Goal: Task Accomplishment & Management: Use online tool/utility

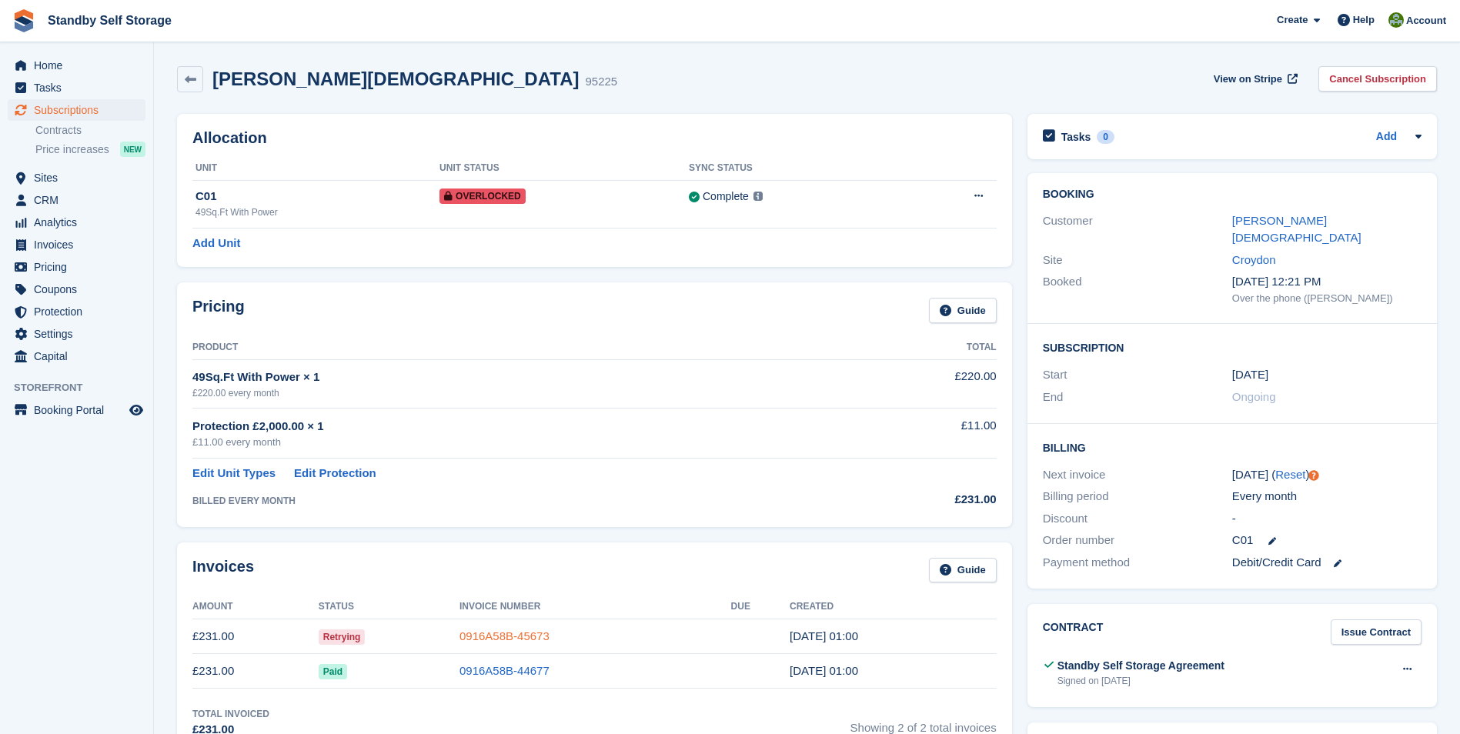
click at [490, 636] on link "0916A58B-45673" at bounding box center [505, 636] width 90 height 13
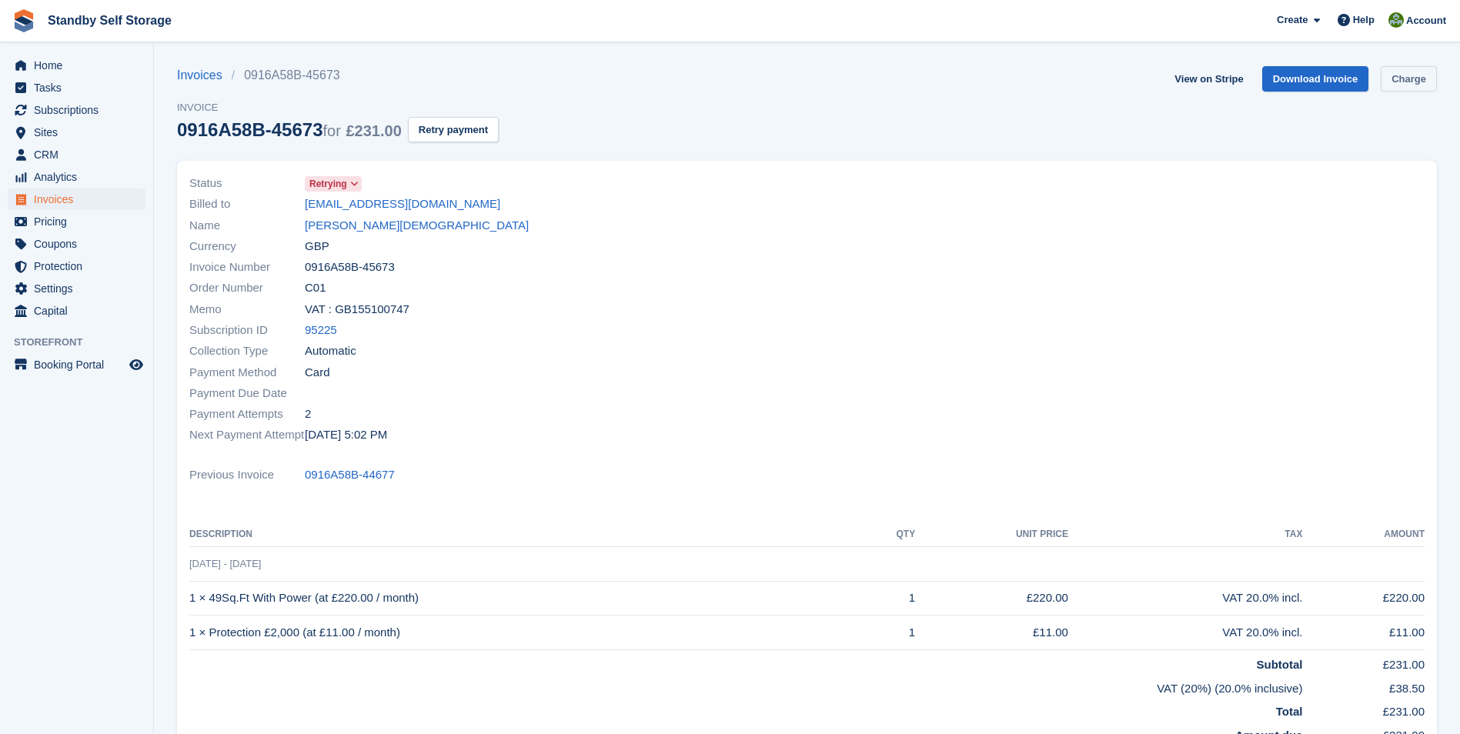
click at [1427, 79] on link "Charge" at bounding box center [1409, 78] width 56 height 25
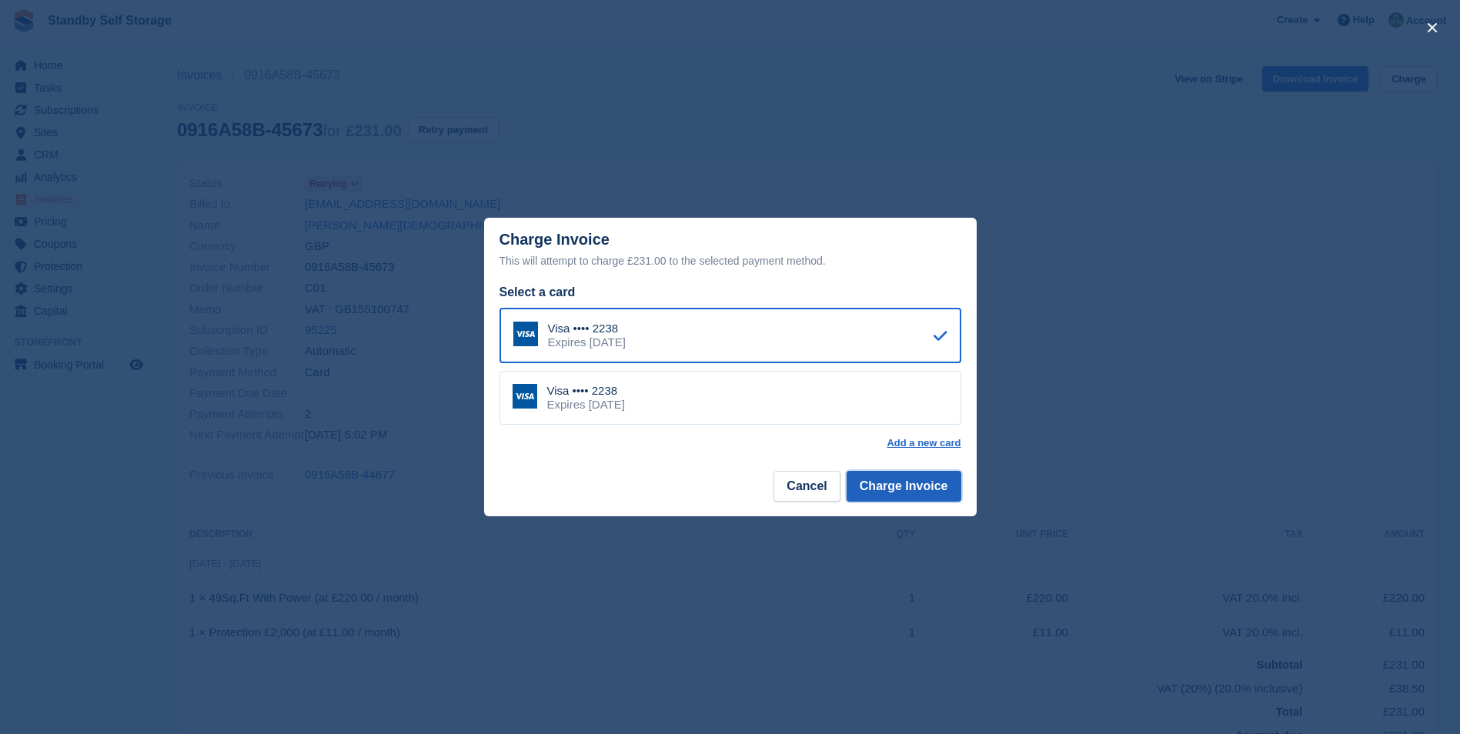
click at [896, 474] on button "Charge Invoice" at bounding box center [904, 486] width 115 height 31
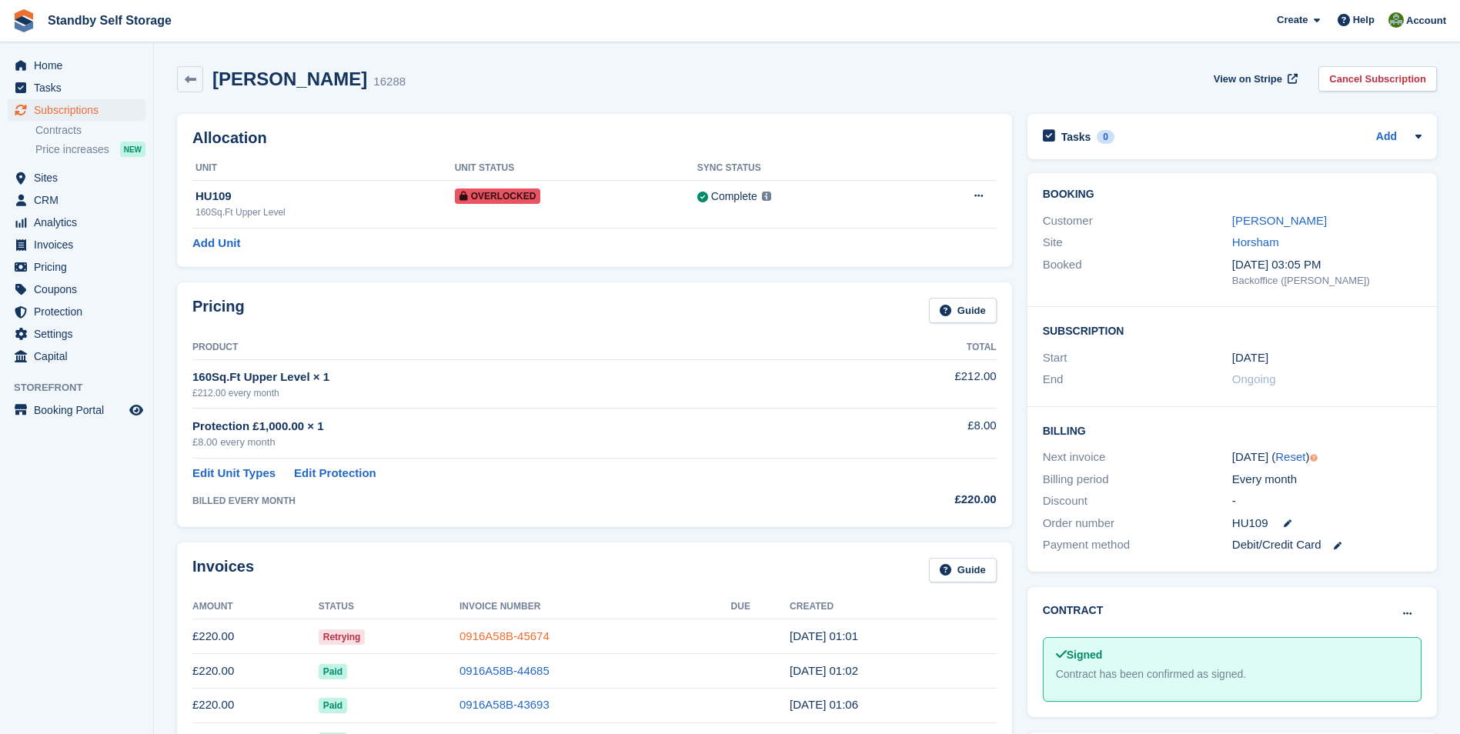
click at [500, 641] on link "0916A58B-45674" at bounding box center [505, 636] width 90 height 13
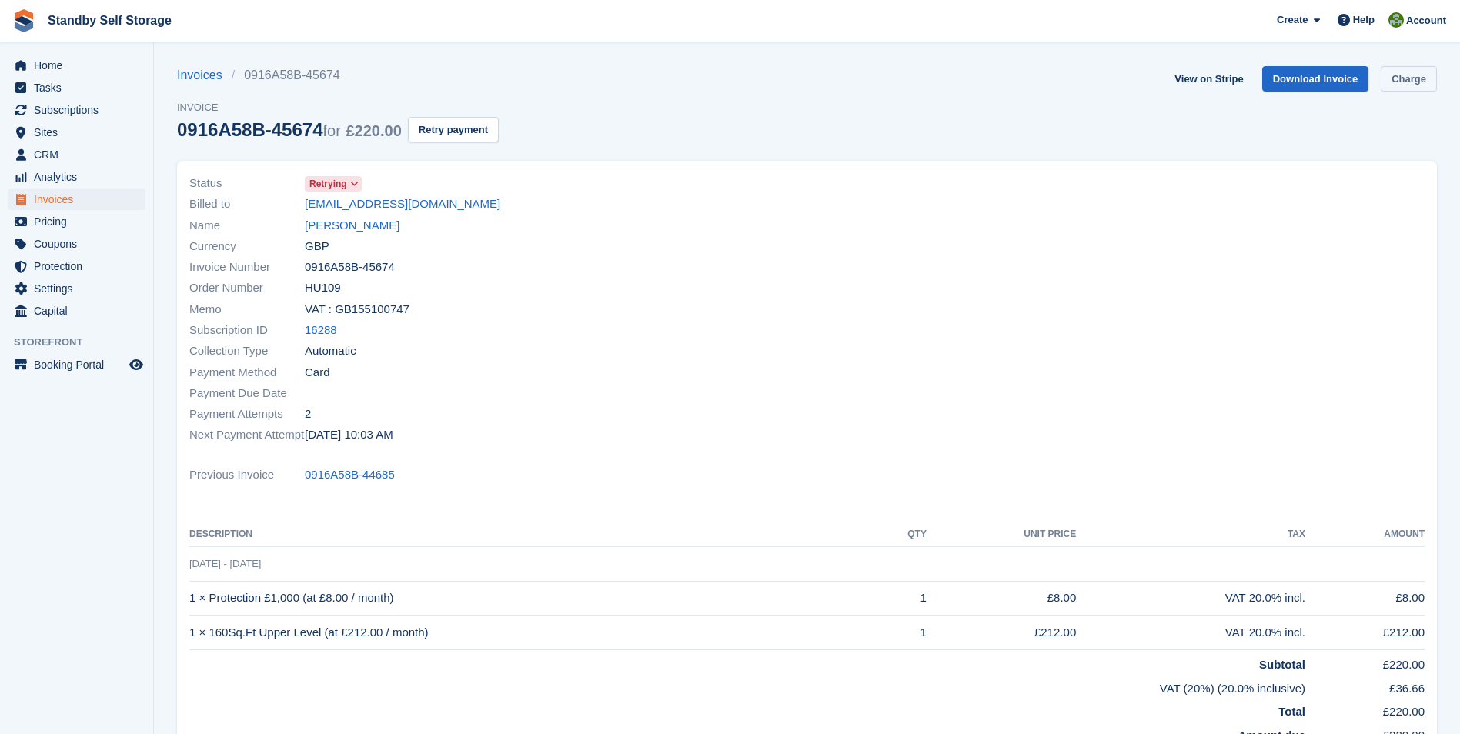
click at [1410, 73] on link "Charge" at bounding box center [1409, 78] width 56 height 25
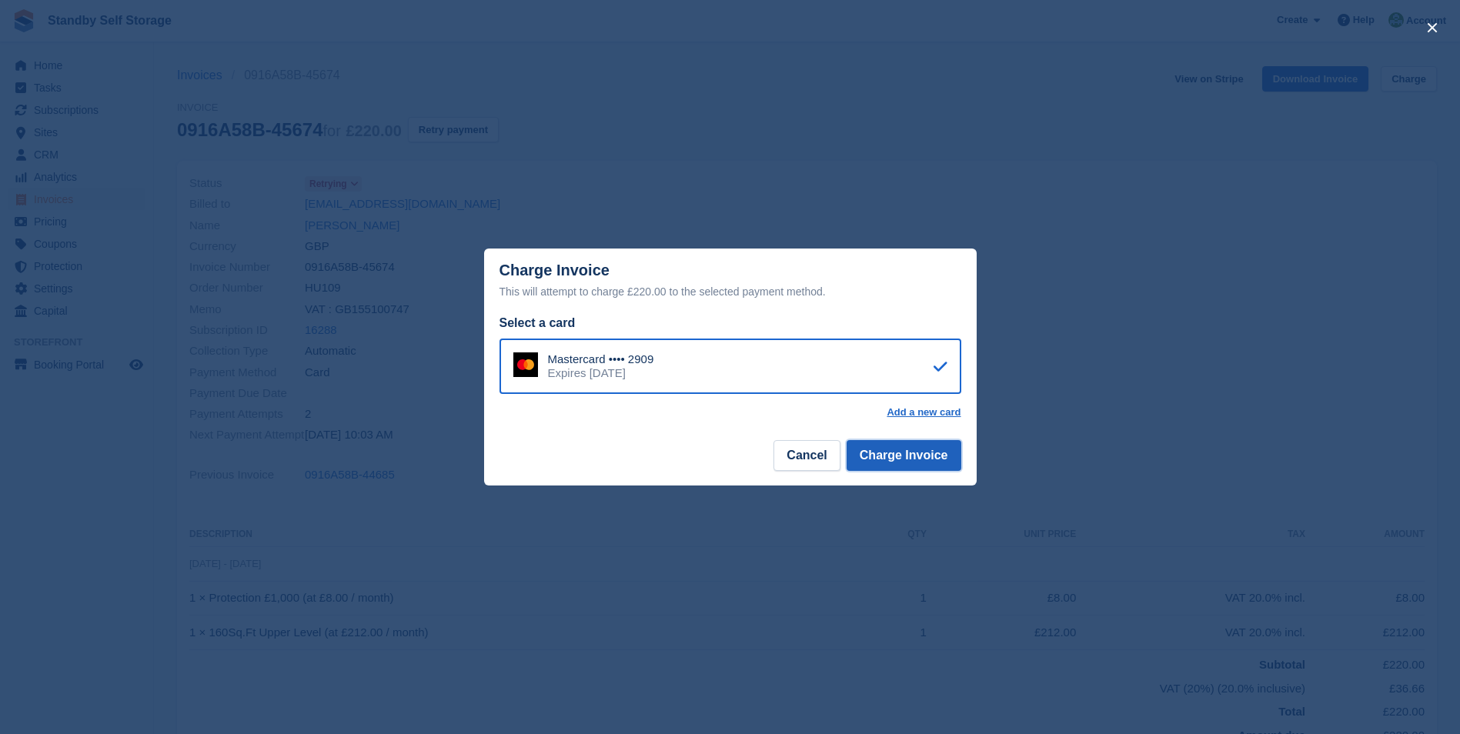
click at [891, 458] on button "Charge Invoice" at bounding box center [904, 455] width 115 height 31
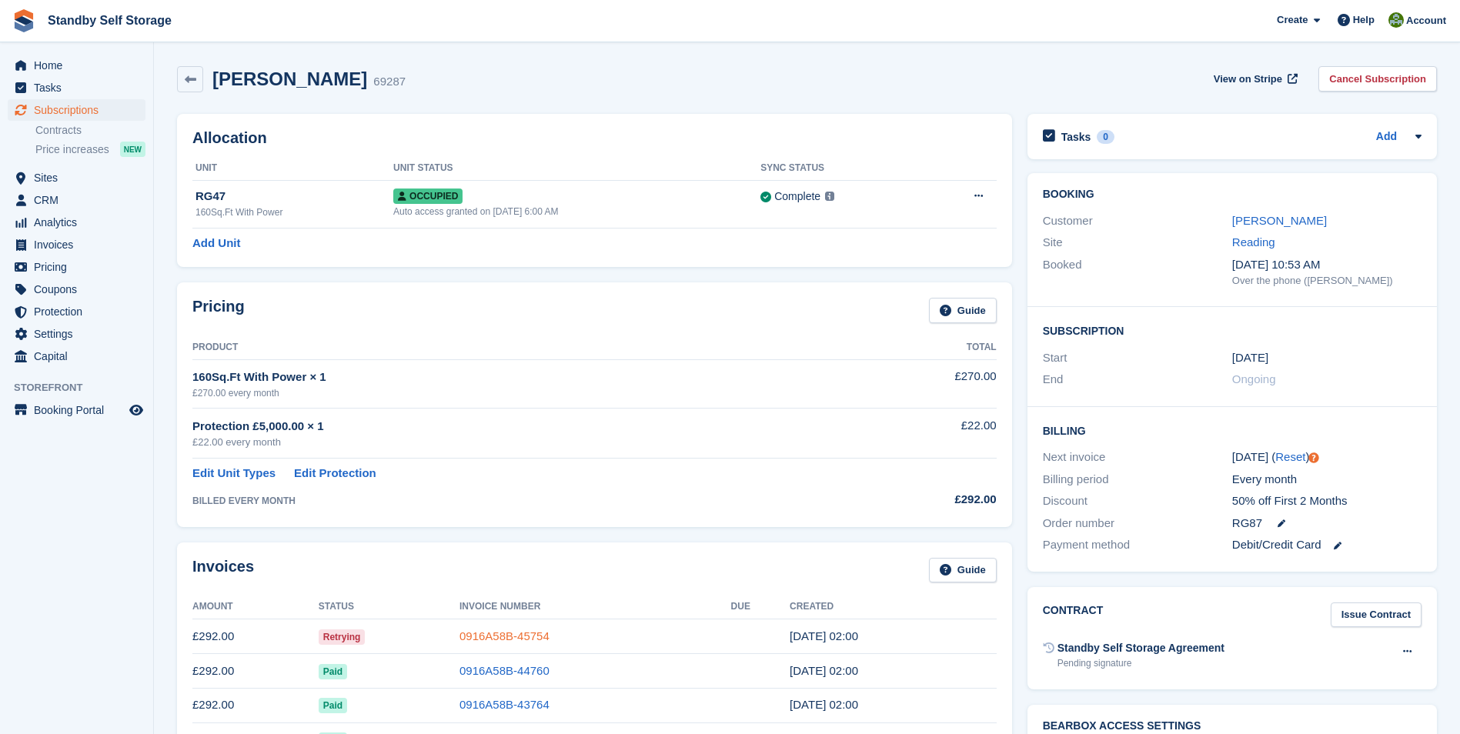
click at [497, 637] on link "0916A58B-45754" at bounding box center [505, 636] width 90 height 13
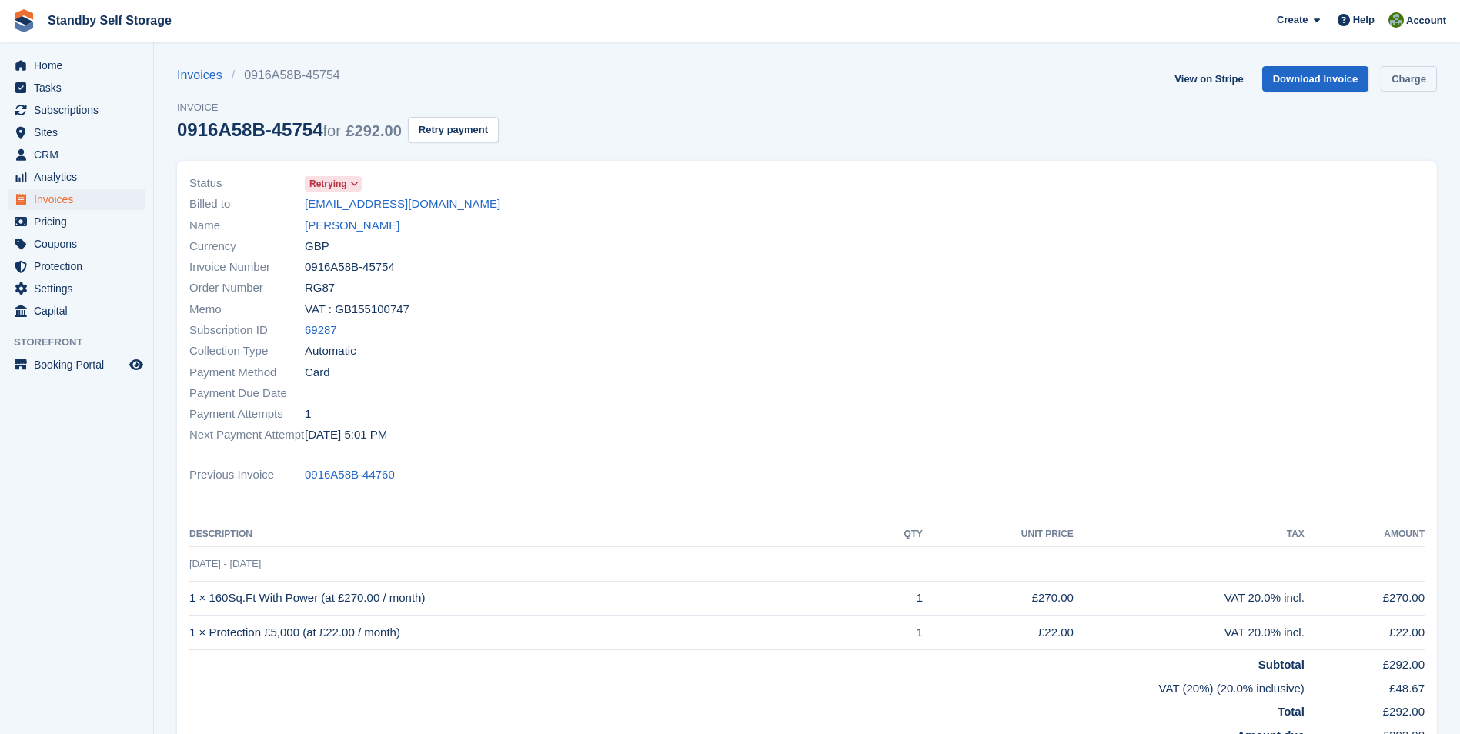
click at [1403, 80] on link "Charge" at bounding box center [1409, 78] width 56 height 25
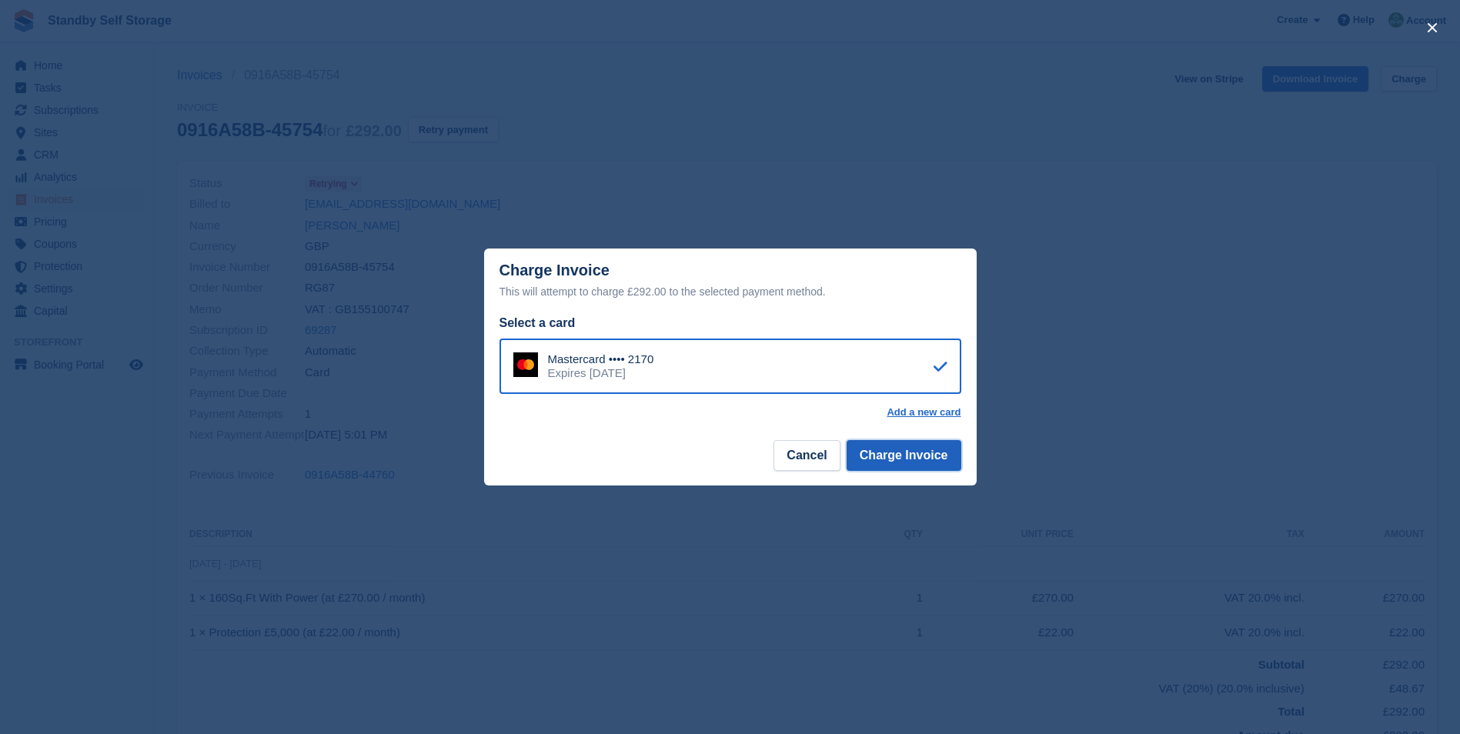
click at [899, 456] on button "Charge Invoice" at bounding box center [904, 455] width 115 height 31
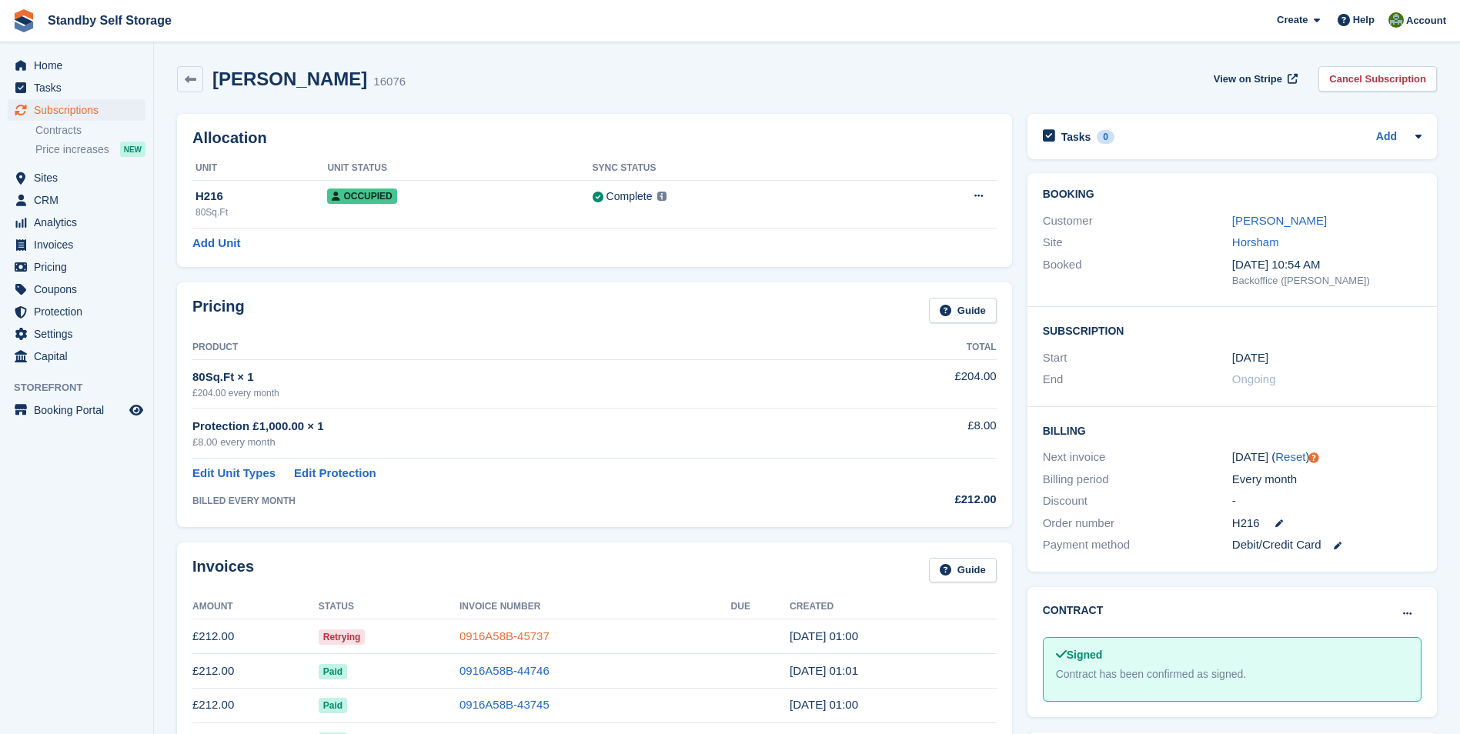
click at [510, 637] on link "0916A58B-45737" at bounding box center [505, 636] width 90 height 13
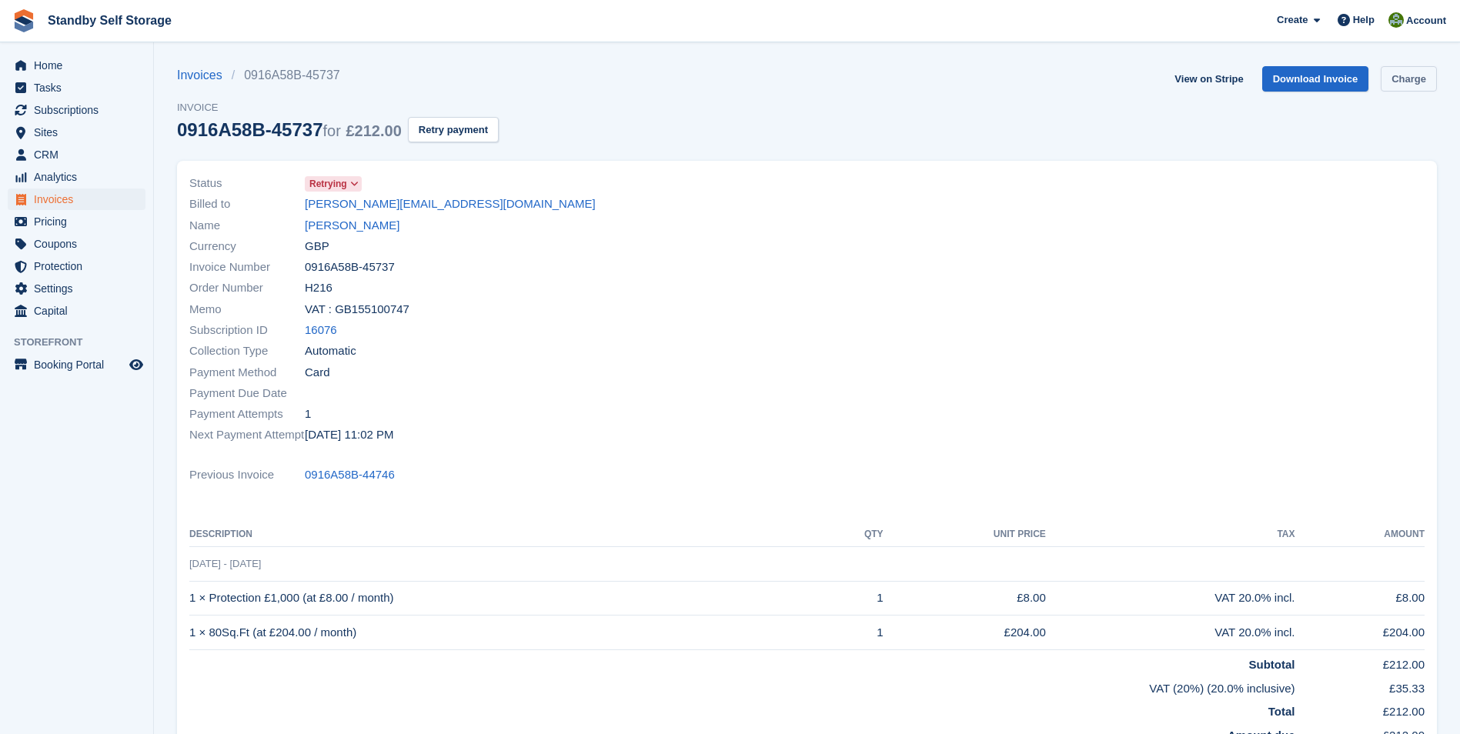
click at [1392, 75] on link "Charge" at bounding box center [1409, 78] width 56 height 25
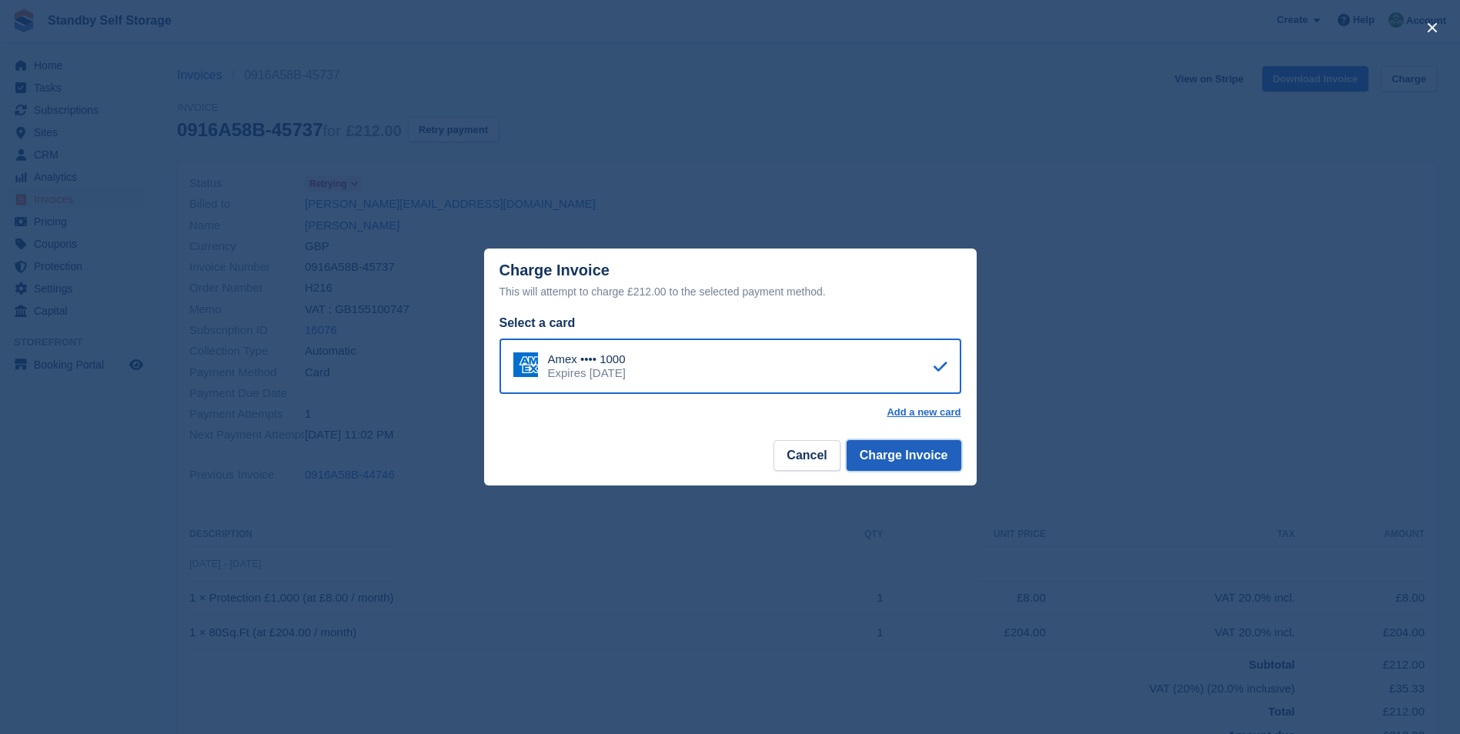
click at [885, 460] on button "Charge Invoice" at bounding box center [904, 455] width 115 height 31
